Goal: Navigation & Orientation: Find specific page/section

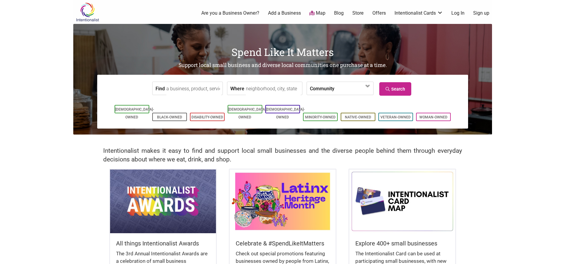
click at [144, 197] on img at bounding box center [163, 201] width 106 height 63
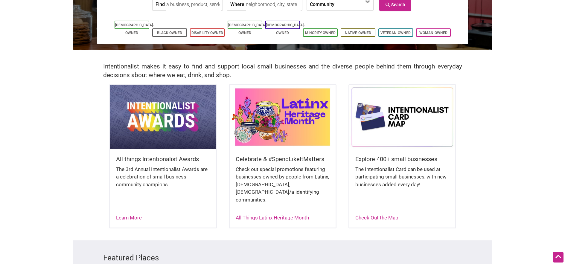
scroll to position [87, 0]
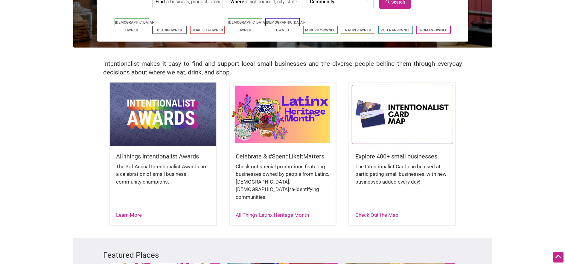
click at [372, 107] on img at bounding box center [402, 114] width 106 height 63
